Goal: Information Seeking & Learning: Check status

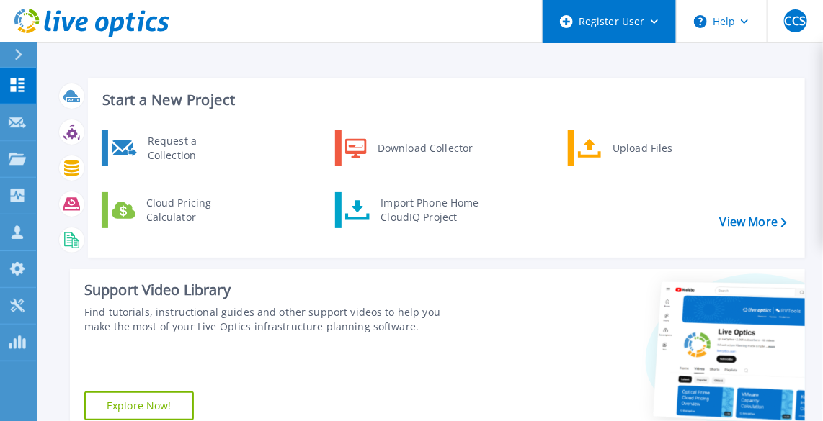
click at [637, 28] on div "Register User" at bounding box center [608, 21] width 133 height 43
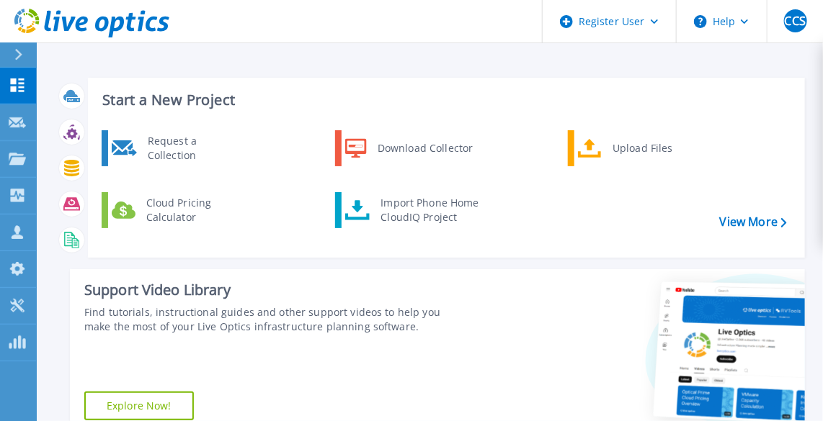
click at [386, 41] on header "Register User Help CCS Dell User [PERSON_NAME] [PERSON_NAME][EMAIL_ADDRESS][PER…" at bounding box center [411, 21] width 823 height 43
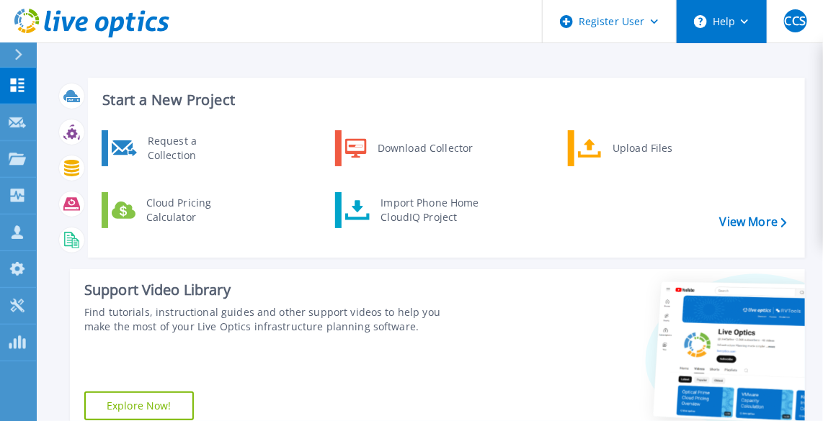
click at [739, 38] on button "Help" at bounding box center [721, 21] width 90 height 43
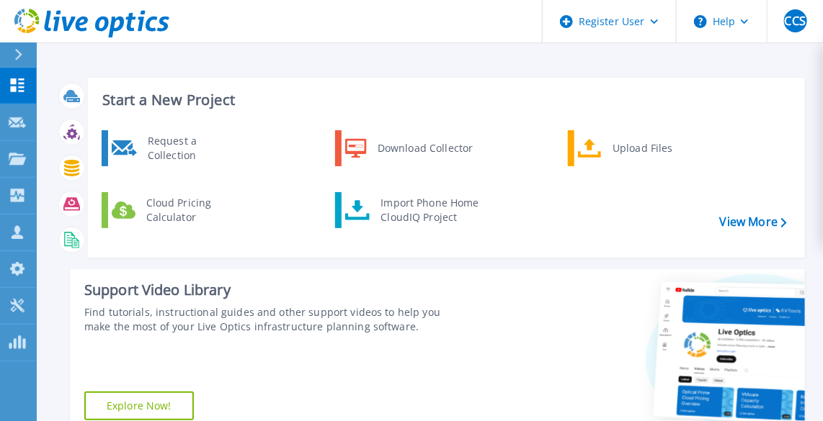
click at [382, 73] on div "Start a New Project Request a Collection Download Collector Upload Files Cloud …" at bounding box center [429, 256] width 749 height 380
click at [12, 299] on icon at bounding box center [17, 306] width 17 height 14
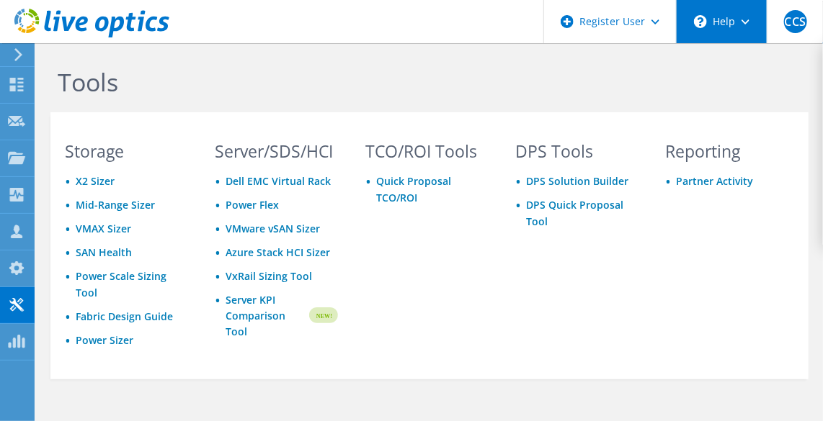
click at [734, 9] on div "\n Help" at bounding box center [721, 21] width 91 height 43
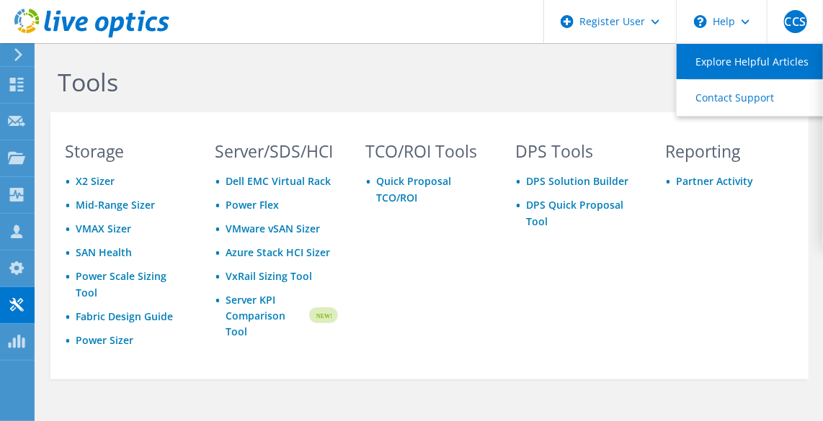
click at [728, 59] on link "Explore Helpful Articles" at bounding box center [756, 61] width 161 height 35
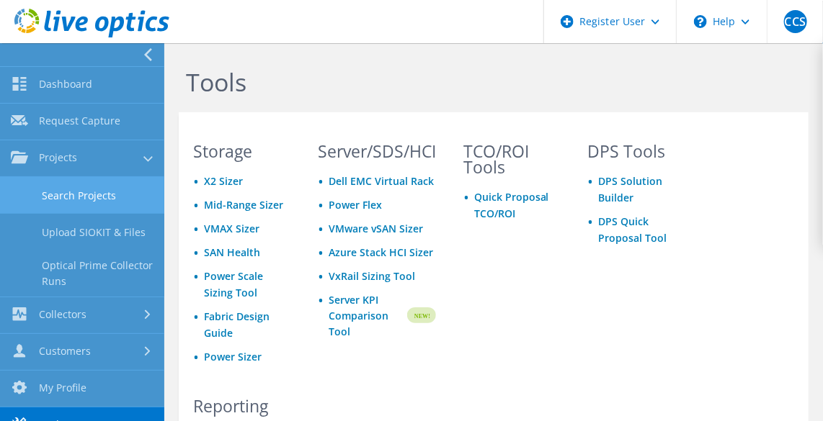
click at [56, 198] on link "Search Projects" at bounding box center [82, 195] width 164 height 37
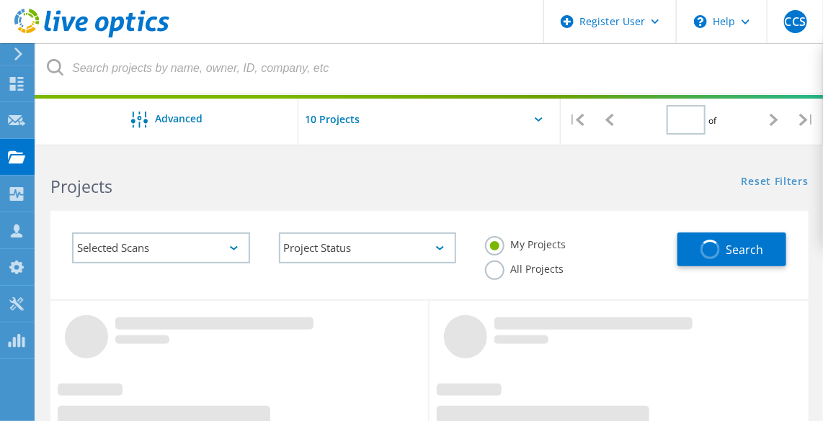
type input "1"
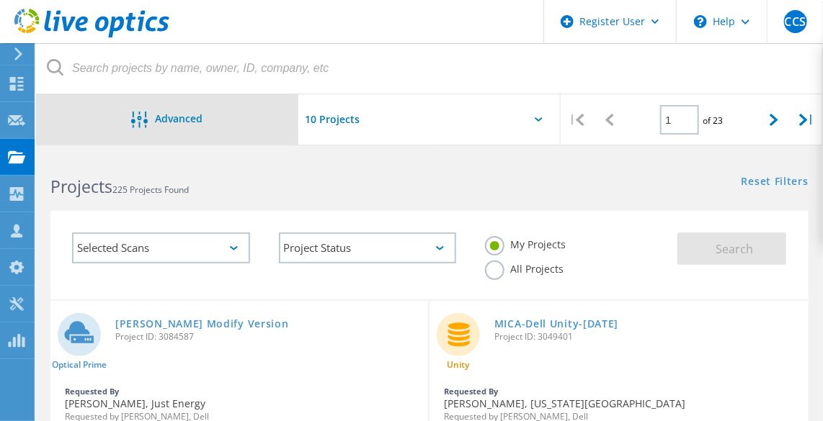
click at [238, 115] on div "Advanced" at bounding box center [167, 121] width 262 height 18
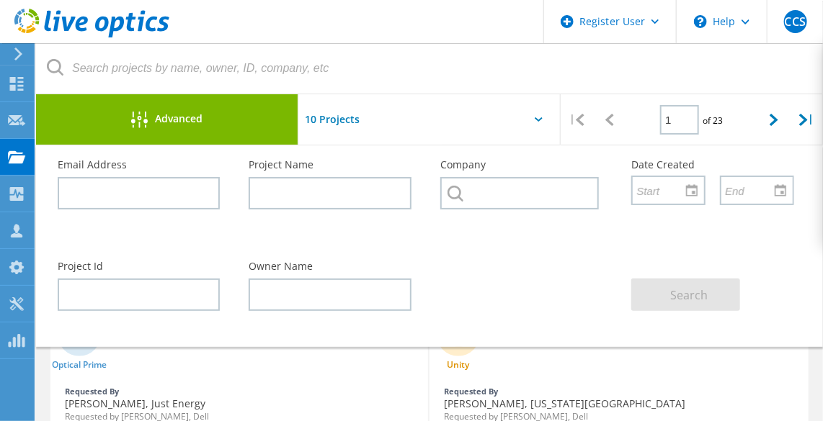
click at [238, 115] on div "Advanced" at bounding box center [167, 121] width 262 height 18
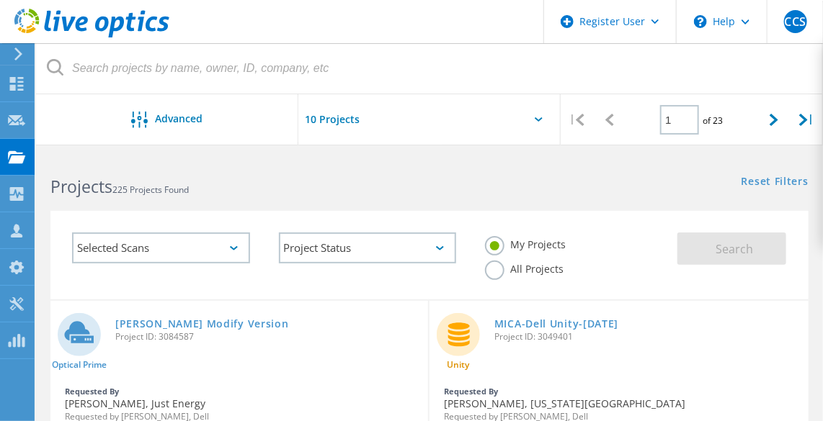
click at [363, 117] on input "text" at bounding box center [370, 119] width 144 height 50
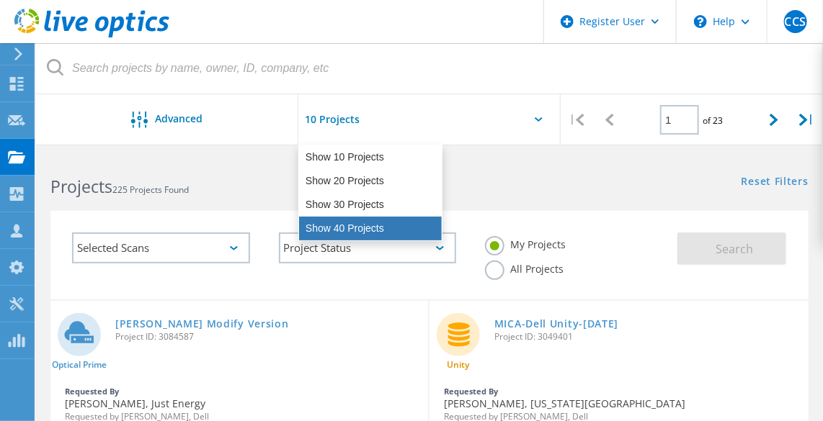
click at [354, 220] on div "Show 40 Projects" at bounding box center [370, 229] width 143 height 24
type input "Show 40 Projects"
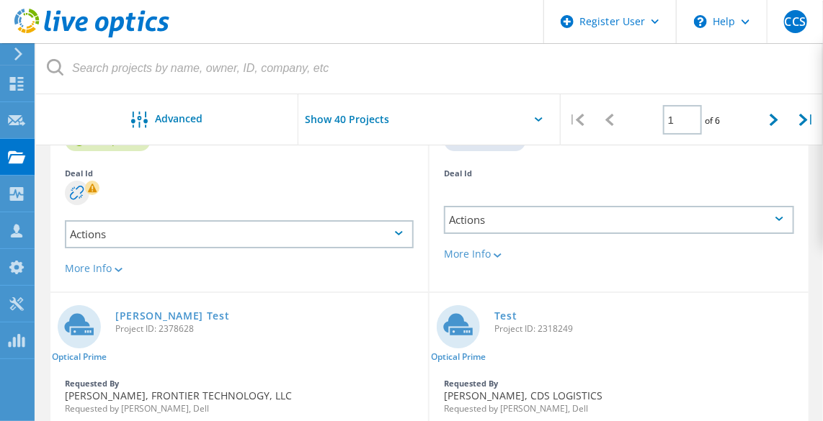
scroll to position [1721, 0]
click at [524, 115] on div "Show 40 Projects Pull down to refresh... Release to refresh... Refreshing... Sh…" at bounding box center [429, 123] width 262 height 59
click at [535, 117] on icon at bounding box center [539, 119] width 8 height 4
click at [542, 122] on div "Show 40 Projects Pull down to refresh... Release to refresh... Refreshing... Sh…" at bounding box center [429, 123] width 262 height 59
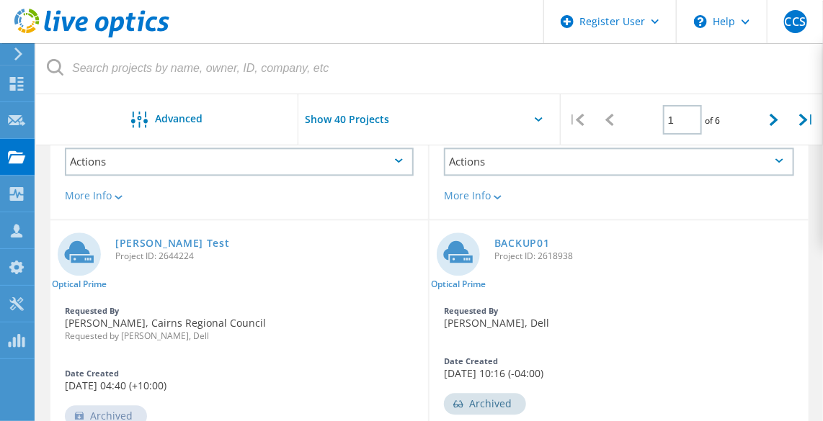
scroll to position [1099, 0]
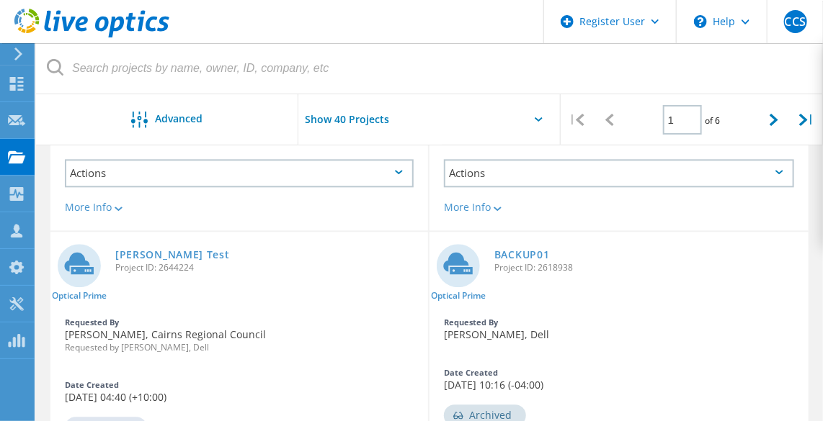
click at [537, 118] on icon at bounding box center [539, 119] width 8 height 4
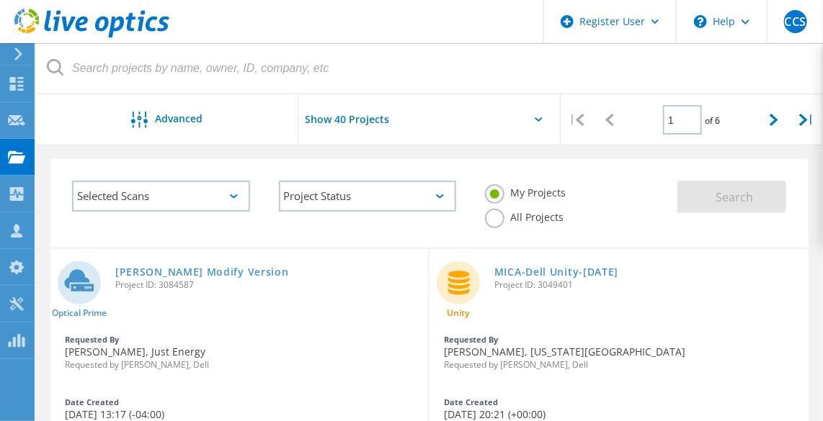
scroll to position [0, 0]
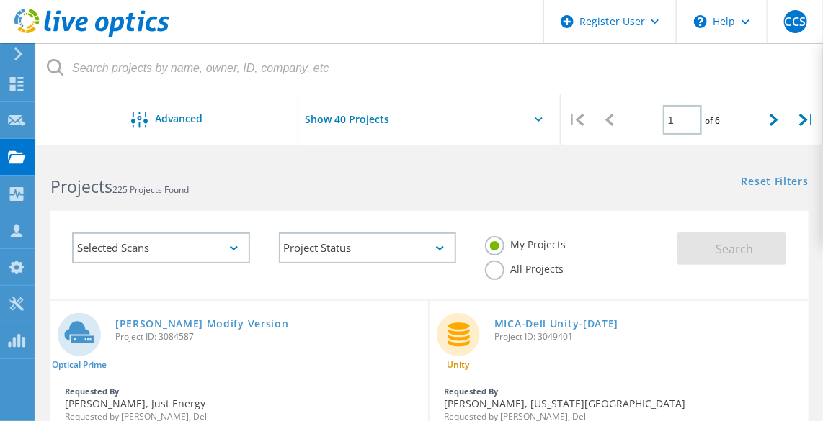
click at [536, 119] on icon at bounding box center [539, 119] width 8 height 4
click at [374, 117] on input "Show 40 Projects" at bounding box center [370, 119] width 144 height 50
click at [687, 159] on div "Reset Filters Show Filters" at bounding box center [625, 168] width 393 height 27
click at [785, 190] on div "Projects 225 Projects Found Reset Filters Show Filters" at bounding box center [429, 174] width 787 height 38
click at [780, 182] on link "Reset Filters" at bounding box center [774, 183] width 67 height 12
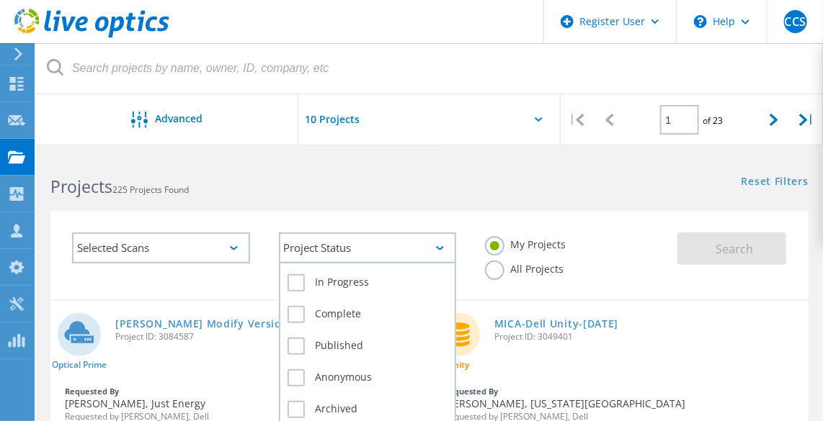
click at [329, 259] on div "Project Status" at bounding box center [368, 248] width 178 height 31
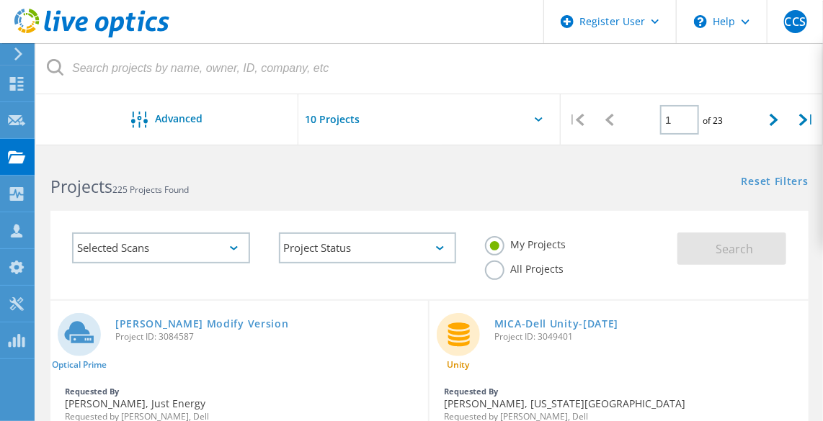
click at [293, 179] on h2 "Projects 225 Projects Found" at bounding box center [232, 187] width 365 height 24
click at [792, 32] on div "CCS" at bounding box center [795, 21] width 23 height 23
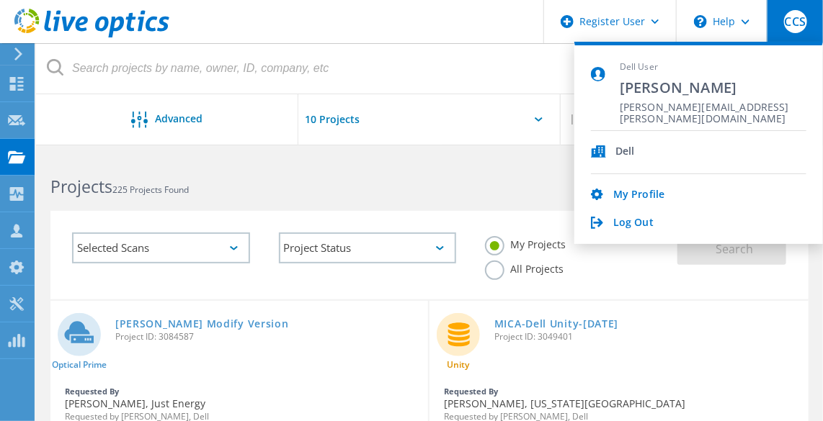
click at [792, 32] on div "CCS" at bounding box center [795, 21] width 23 height 23
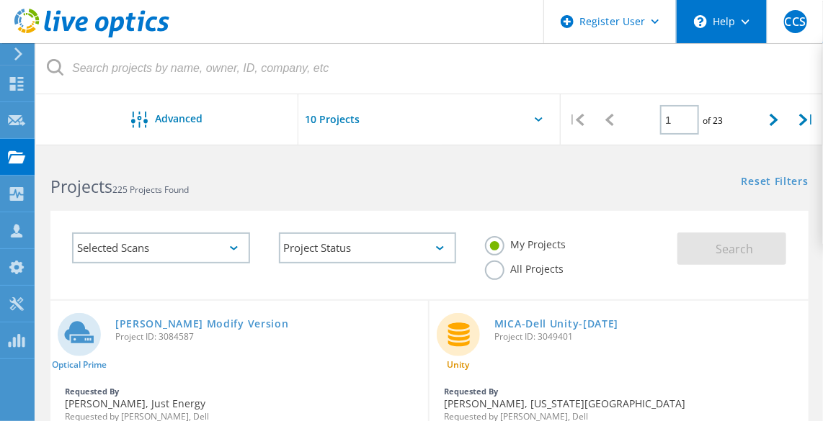
click at [740, 28] on div "\n Help" at bounding box center [721, 21] width 91 height 43
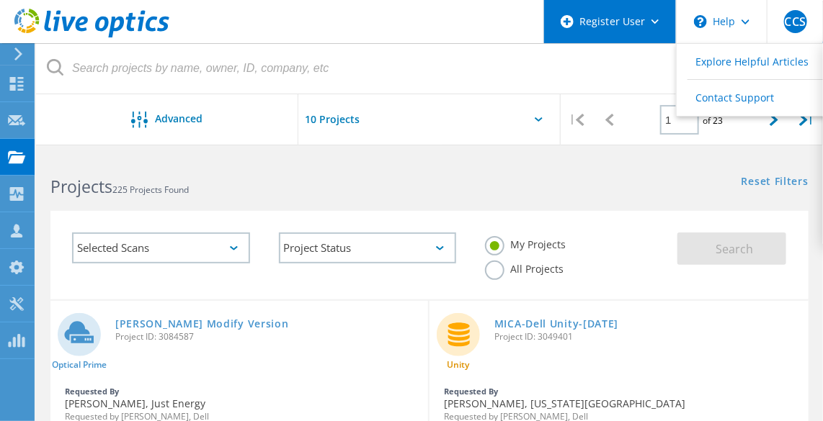
click at [646, 33] on div "Register User" at bounding box center [610, 21] width 132 height 43
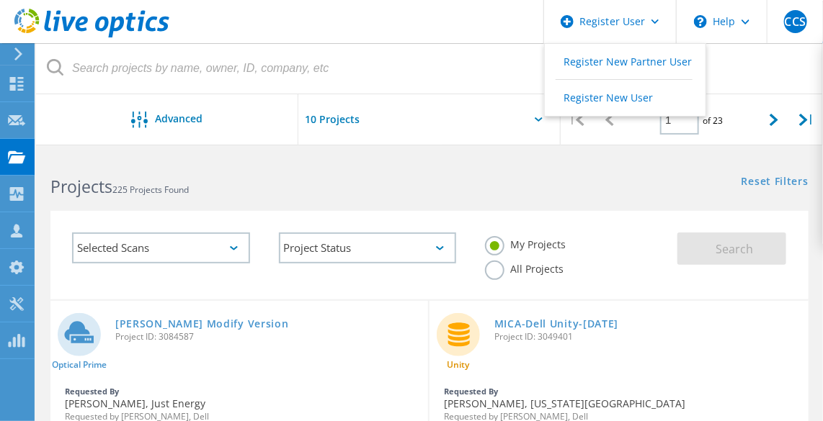
click at [475, 43] on header "Register User Register New Partner User Register New User \n Help Explore Helpf…" at bounding box center [411, 21] width 823 height 43
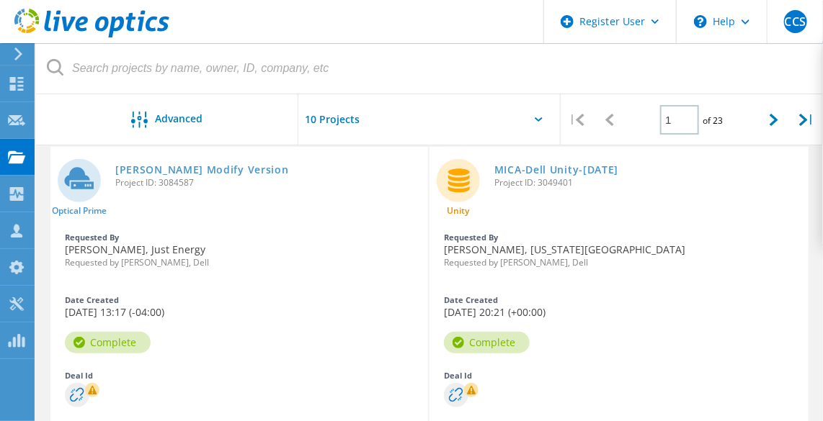
scroll to position [156, 0]
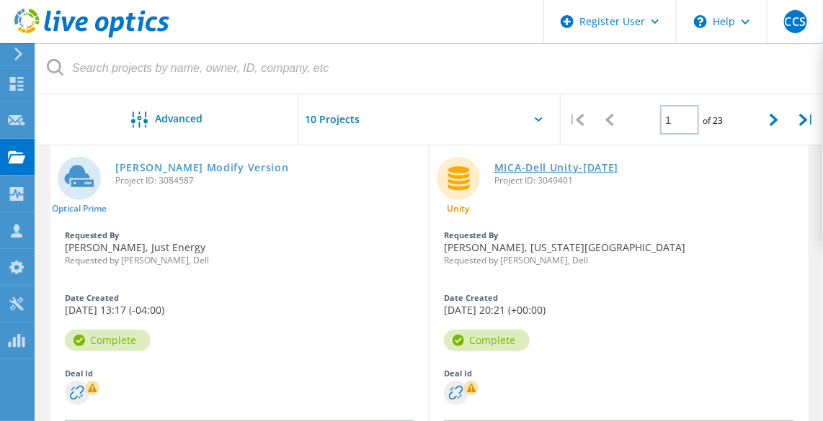
click at [527, 165] on link "MICA-Dell Unity-[DATE]" at bounding box center [556, 168] width 124 height 10
